Goal: Find specific page/section: Find specific page/section

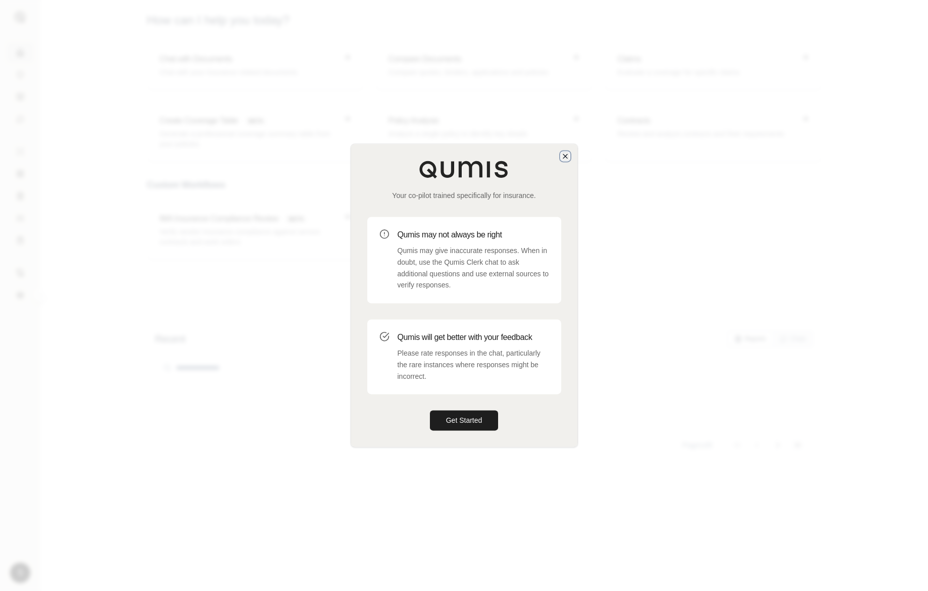
click at [562, 153] on icon "button" at bounding box center [565, 156] width 8 height 8
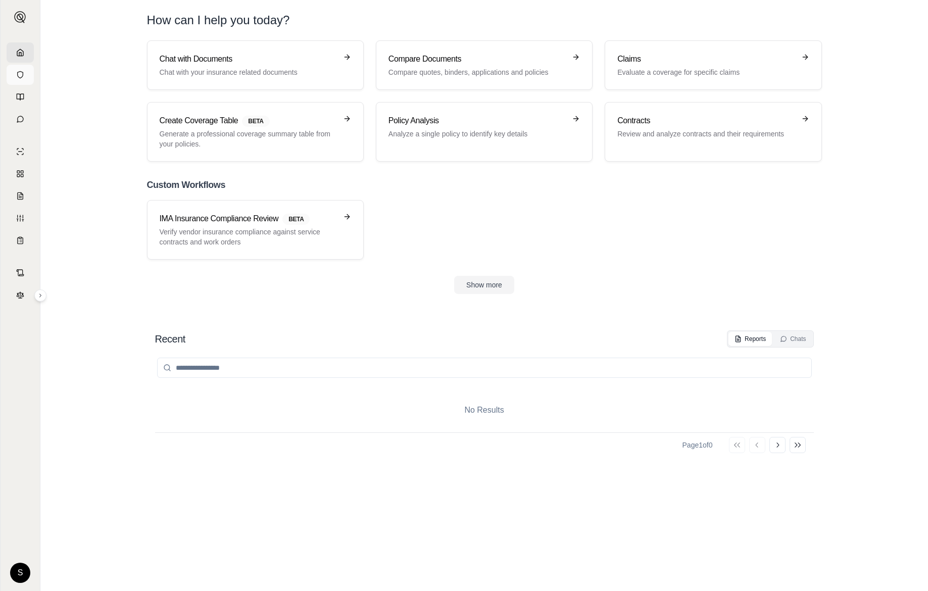
click at [20, 81] on link at bounding box center [20, 75] width 27 height 20
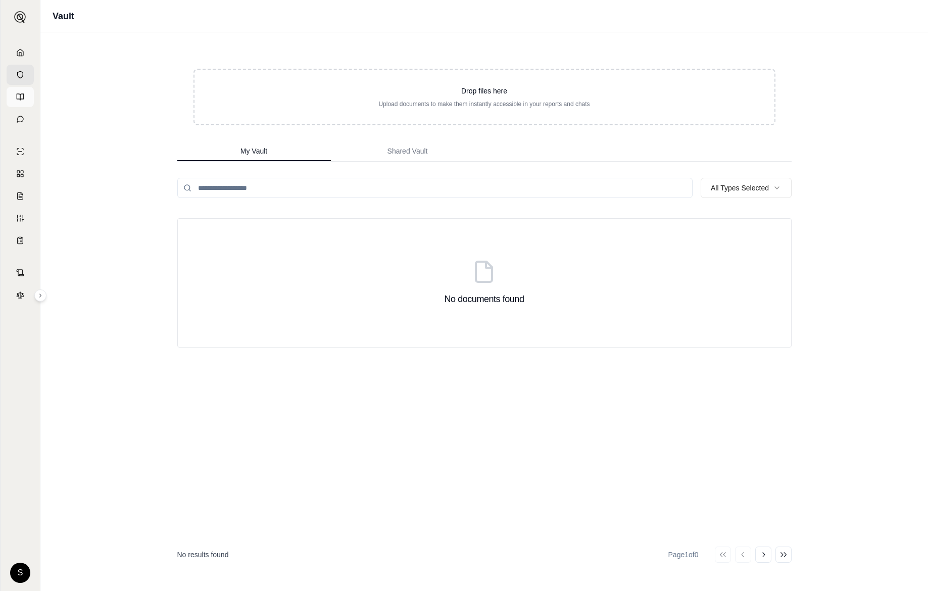
click at [23, 100] on icon at bounding box center [20, 97] width 8 height 8
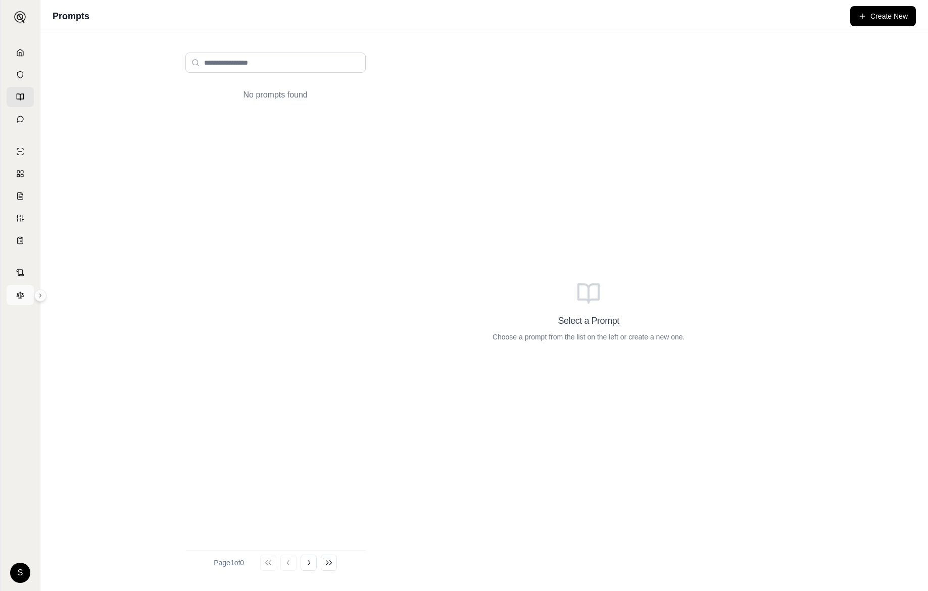
click at [20, 288] on link at bounding box center [20, 295] width 27 height 20
click at [17, 18] on img at bounding box center [20, 17] width 12 height 12
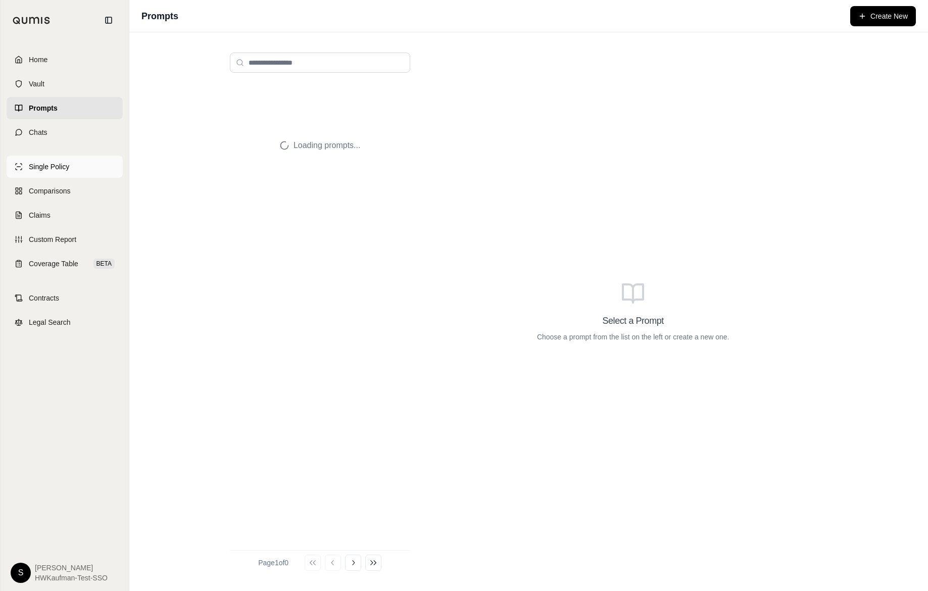
click at [41, 174] on link "Single Policy" at bounding box center [65, 167] width 116 height 22
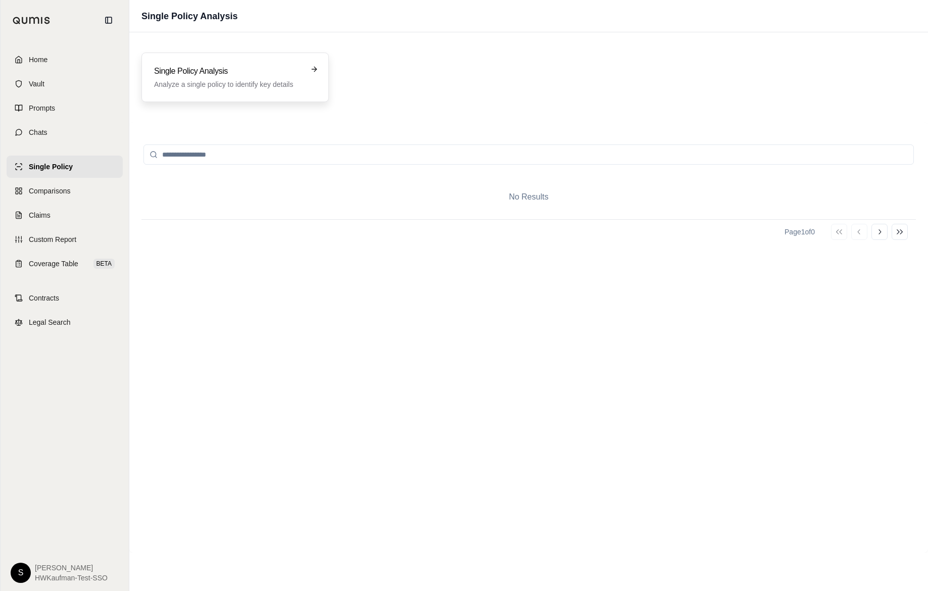
click at [225, 65] on h3 "Single Policy Analysis" at bounding box center [228, 71] width 148 height 12
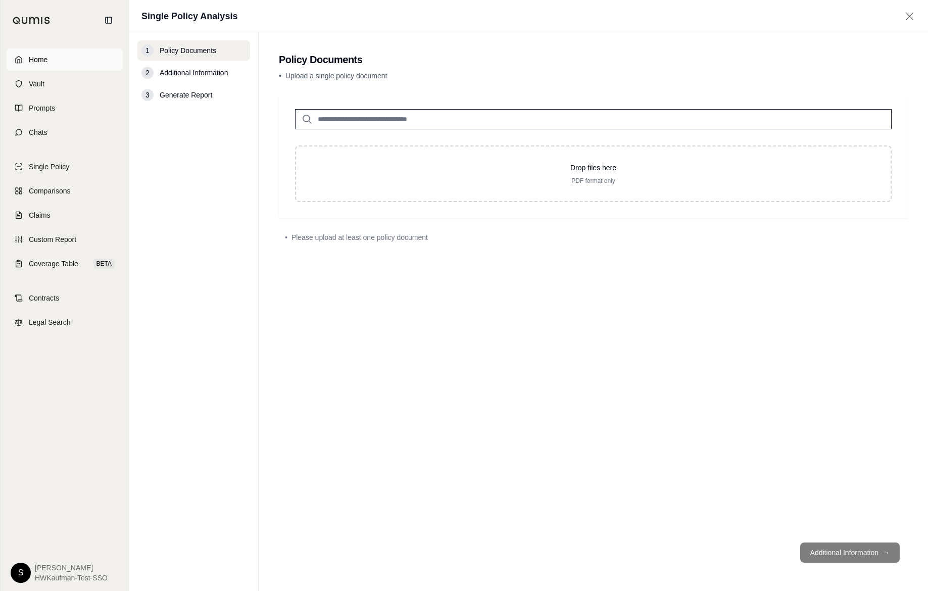
click at [53, 60] on link "Home" at bounding box center [65, 60] width 116 height 22
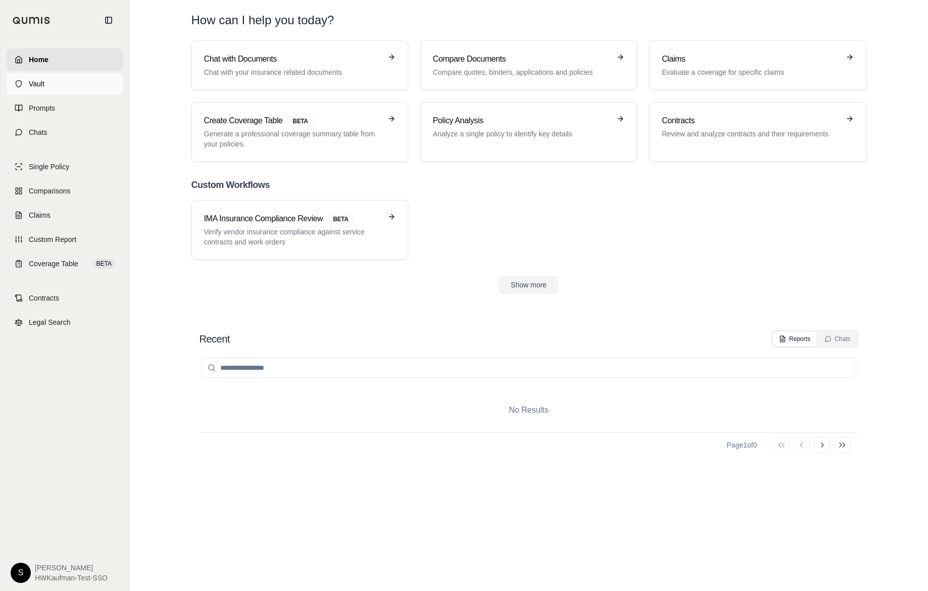
click at [49, 80] on link "Vault" at bounding box center [65, 84] width 116 height 22
